Goal: Check status: Check status

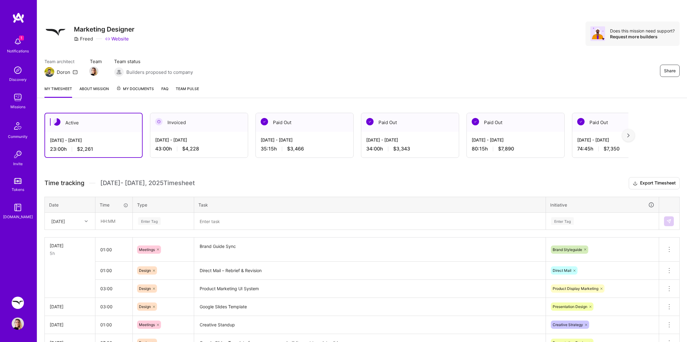
click at [88, 220] on div at bounding box center [87, 221] width 10 height 8
click at [73, 312] on div "Thu, Sep 11" at bounding box center [70, 316] width 50 height 11
click at [86, 222] on div at bounding box center [87, 221] width 10 height 8
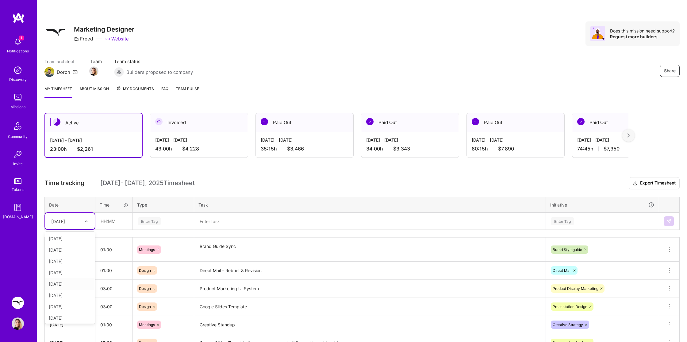
click at [237, 164] on div "Active Sep 1 - Sep 15, 2025 23:00 h $2,261 Invoiced Aug 16 - Aug 31, 2025 43:00…" at bounding box center [362, 279] width 650 height 348
